Goal: Information Seeking & Learning: Learn about a topic

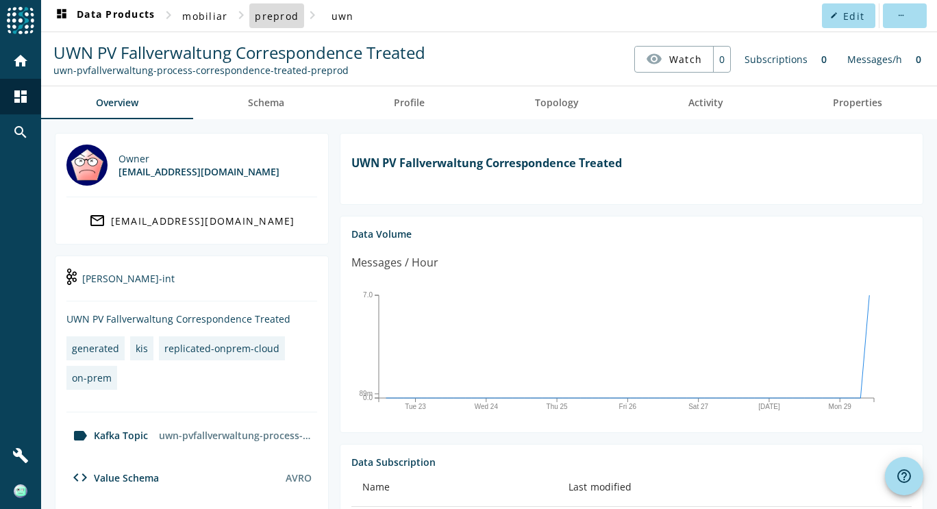
click at [261, 23] on span at bounding box center [276, 15] width 55 height 33
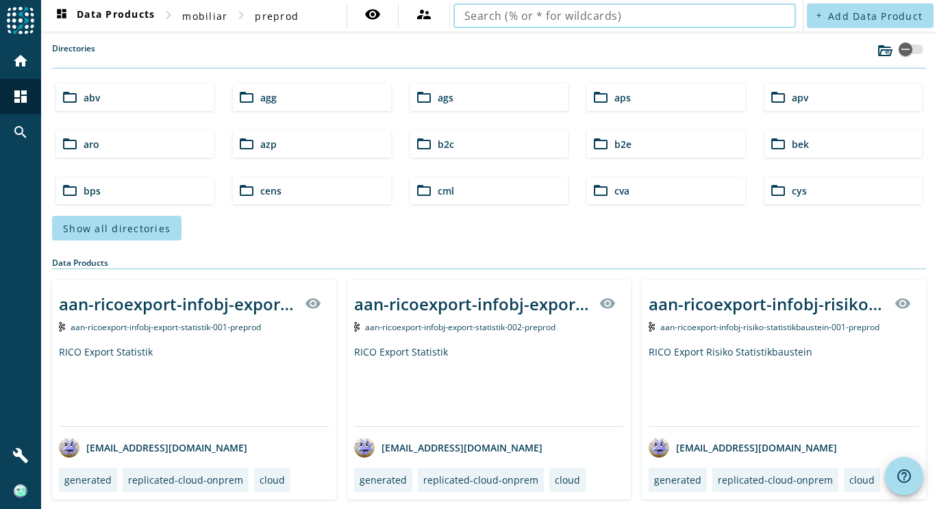
click at [584, 18] on input "text" at bounding box center [625, 16] width 321 height 16
type input "uwn-pvfallverwaltung-process-correspondence-treated"
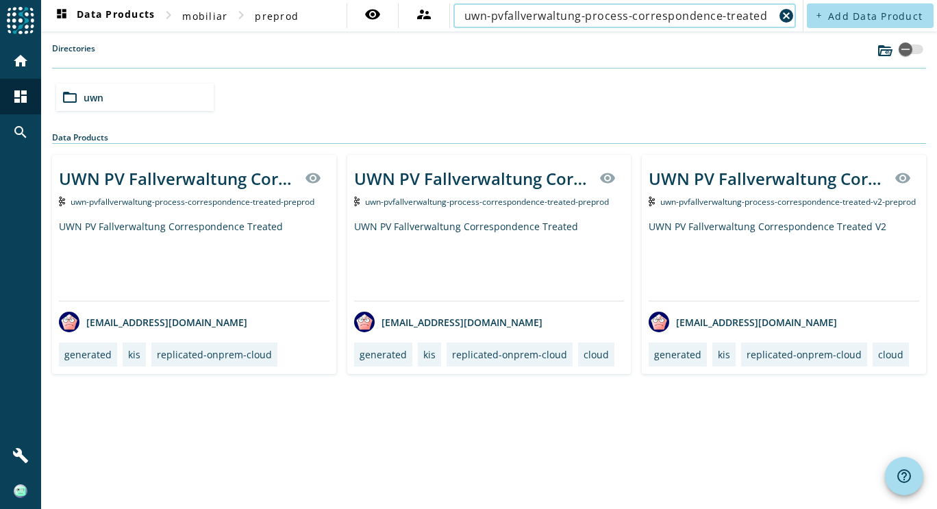
click at [831, 238] on div "UWN PV Fallverwaltung Correspondence Treated V2" at bounding box center [784, 260] width 271 height 81
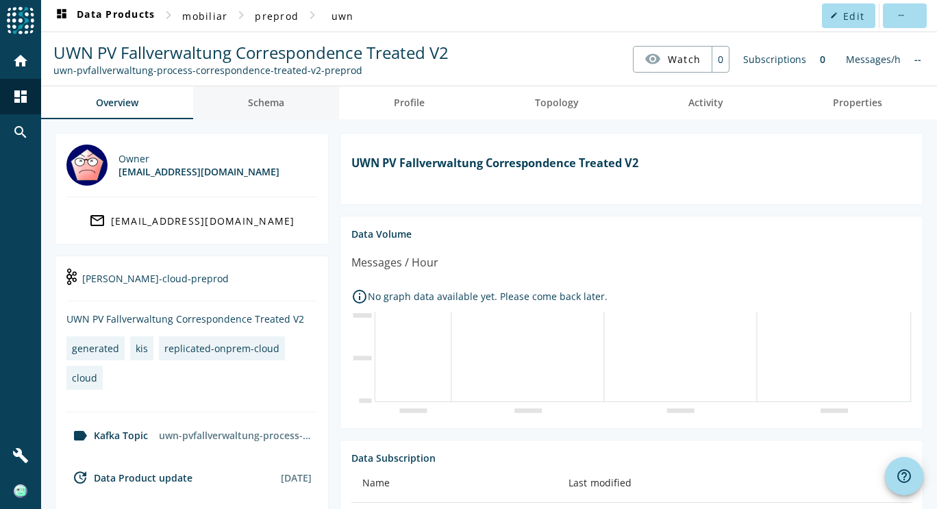
click at [273, 110] on span "Schema" at bounding box center [266, 102] width 36 height 33
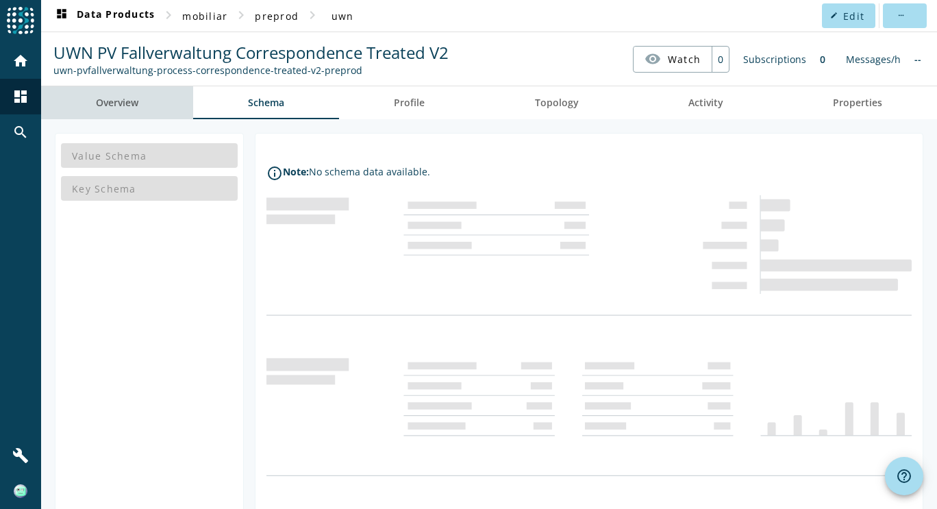
click at [135, 102] on span "Overview" at bounding box center [117, 103] width 42 height 10
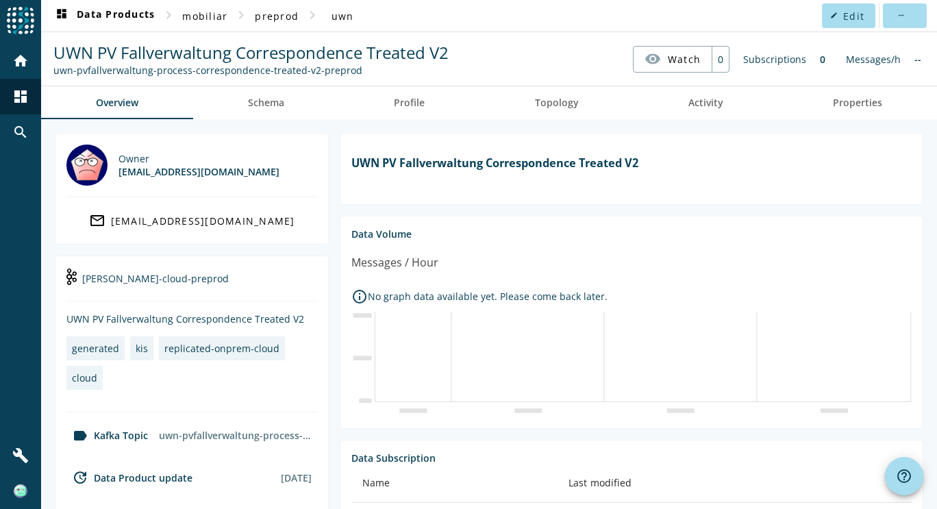
click at [312, 73] on div "uwn-pvfallverwaltung-process-correspondence-treated-v2-preprod" at bounding box center [250, 70] width 395 height 13
drag, startPoint x: 301, startPoint y: 70, endPoint x: 365, endPoint y: 68, distance: 63.7
click at [365, 68] on div "uwn-pvfallverwaltung-process-correspondence-treated-v2-preprod" at bounding box center [250, 70] width 395 height 13
copy div "v2-preprod"
click at [272, 102] on span "Schema" at bounding box center [266, 103] width 36 height 10
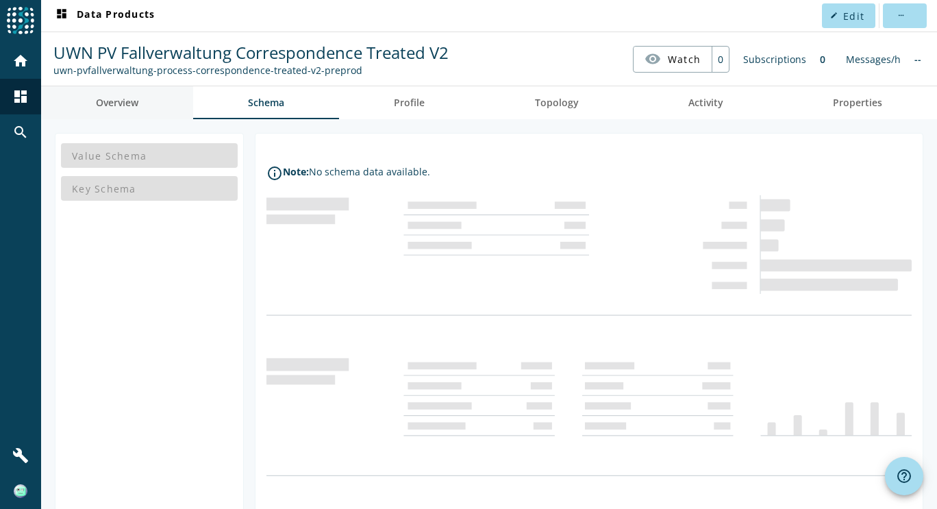
click at [134, 106] on span "Overview" at bounding box center [117, 103] width 42 height 10
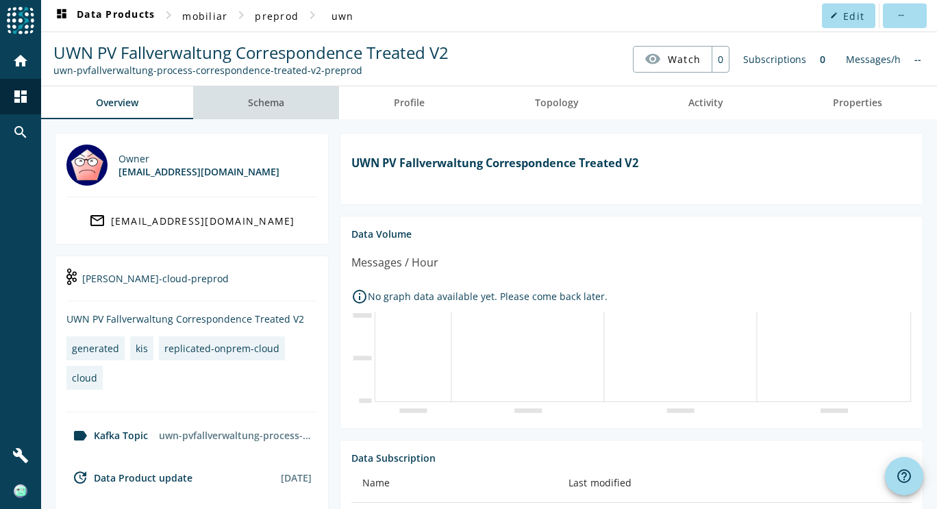
click at [271, 106] on span "Schema" at bounding box center [266, 103] width 36 height 10
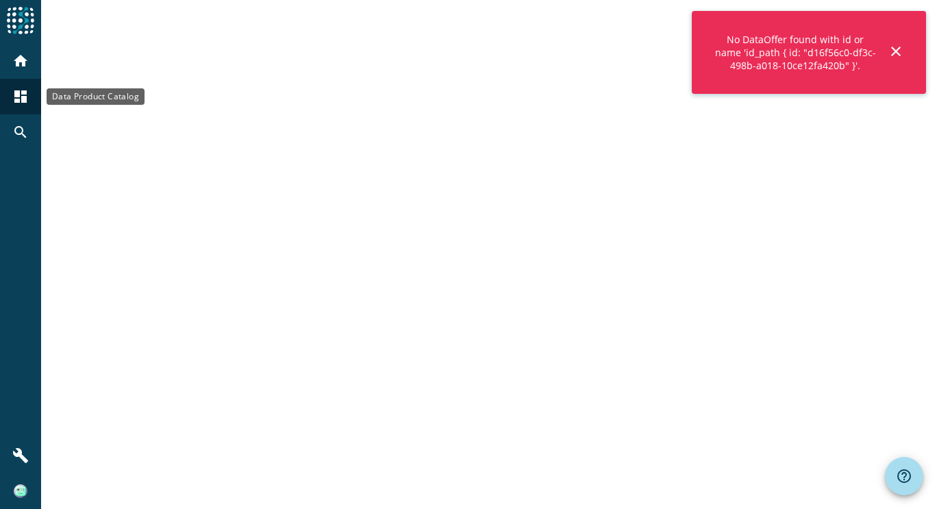
click at [24, 92] on mat-icon "dashboard" at bounding box center [20, 96] width 16 height 16
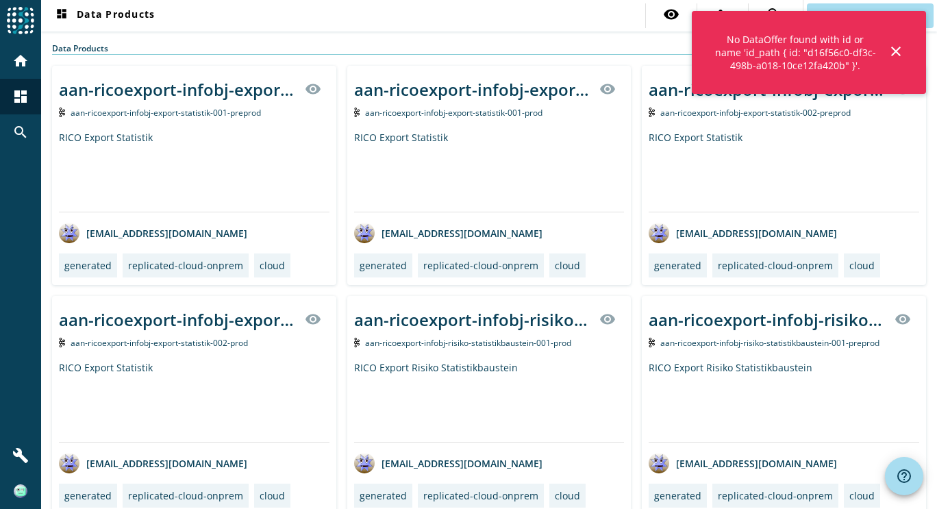
click at [893, 51] on mat-icon "close" at bounding box center [896, 51] width 16 height 16
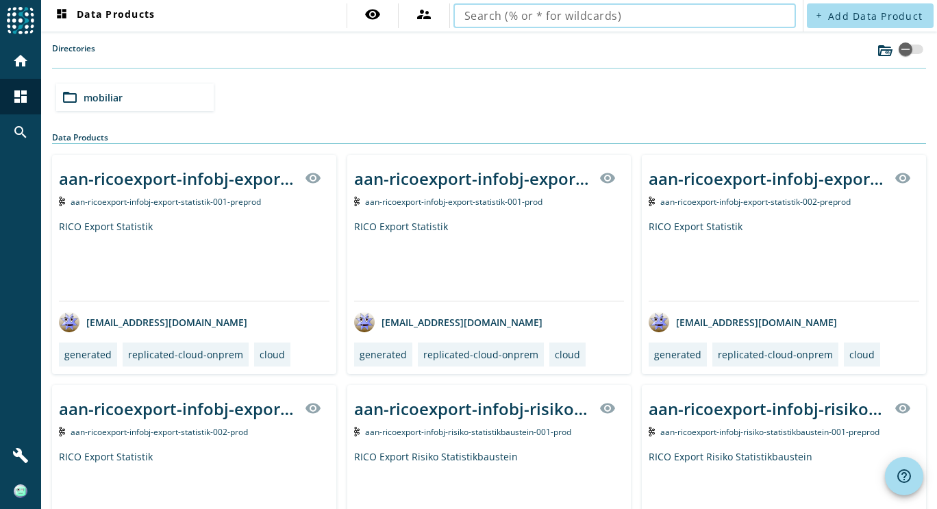
click at [628, 12] on input "text" at bounding box center [625, 16] width 321 height 16
click at [567, 21] on input "u" at bounding box center [620, 16] width 310 height 16
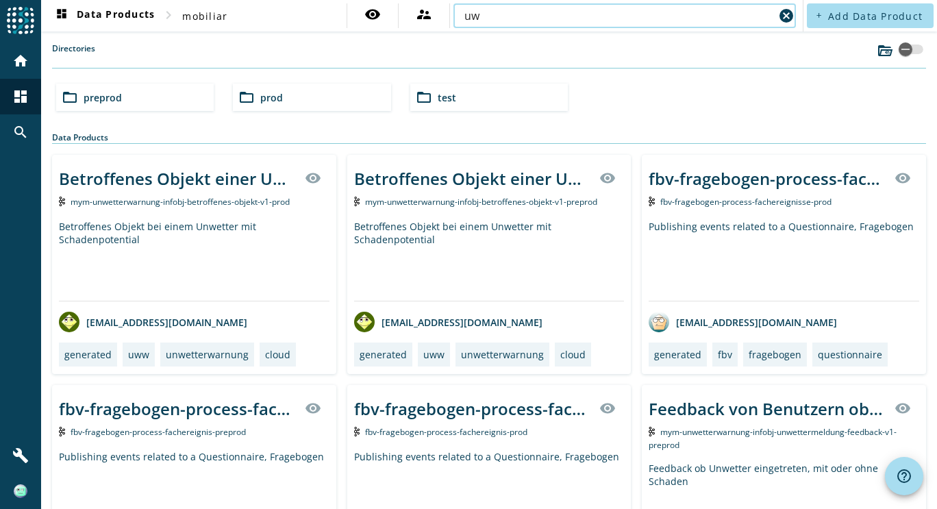
click at [565, 18] on input "uw" at bounding box center [620, 16] width 310 height 16
type input "uwn-pvfallverwaltung-process-correspondence-treated"
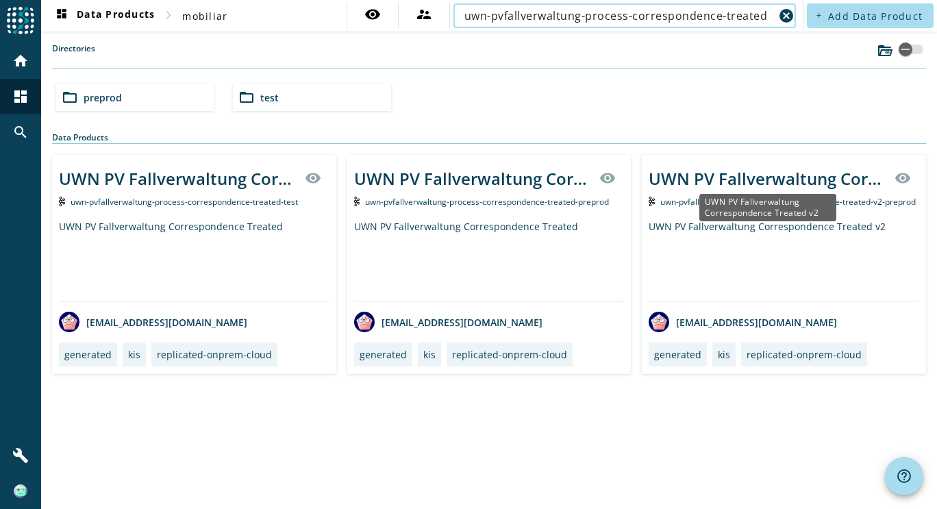
click at [795, 171] on div "UWN PV Fallverwaltung Correspondence Treated v2" at bounding box center [768, 178] width 238 height 23
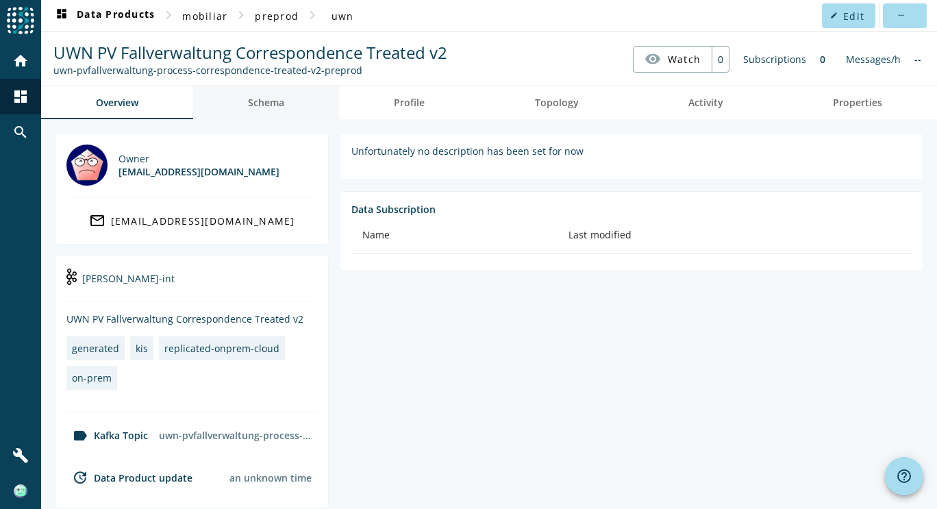
click at [275, 101] on span "Schema" at bounding box center [266, 103] width 36 height 10
